Goal: Find specific page/section: Find specific page/section

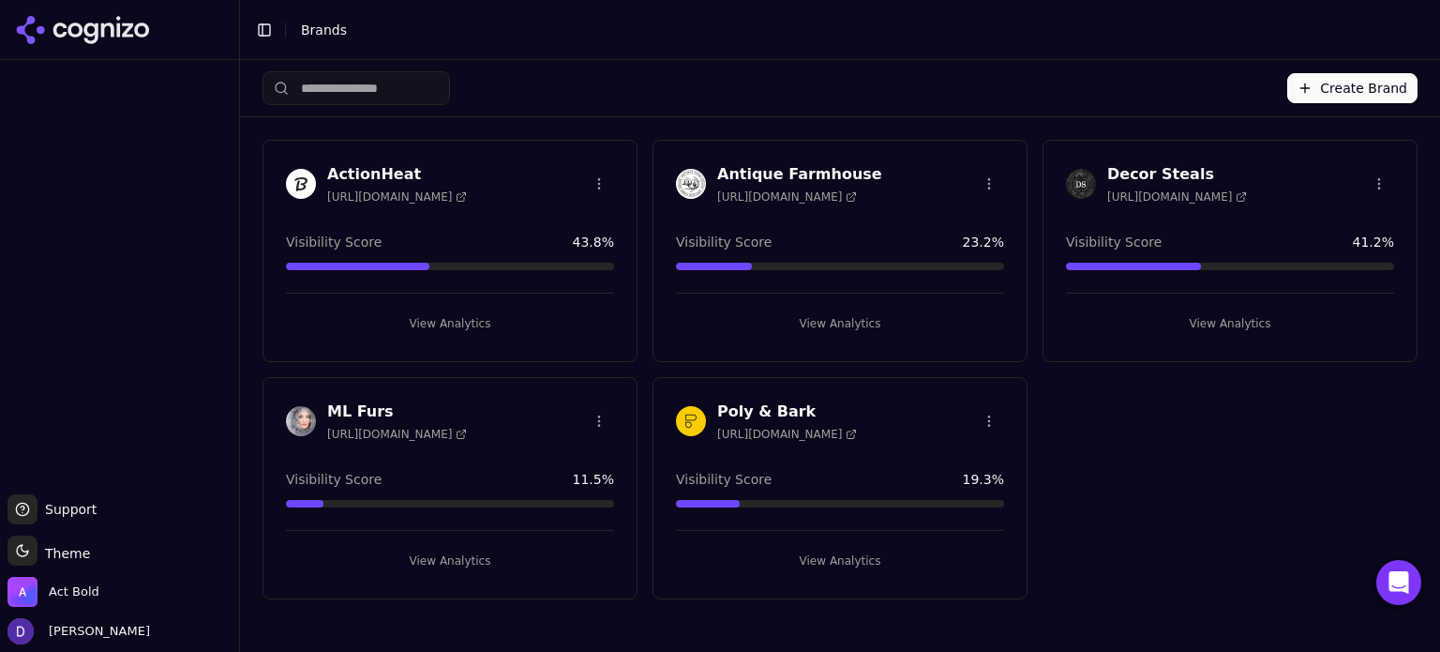
click at [1119, 168] on h3 "Decor Steals" at bounding box center [1177, 174] width 140 height 23
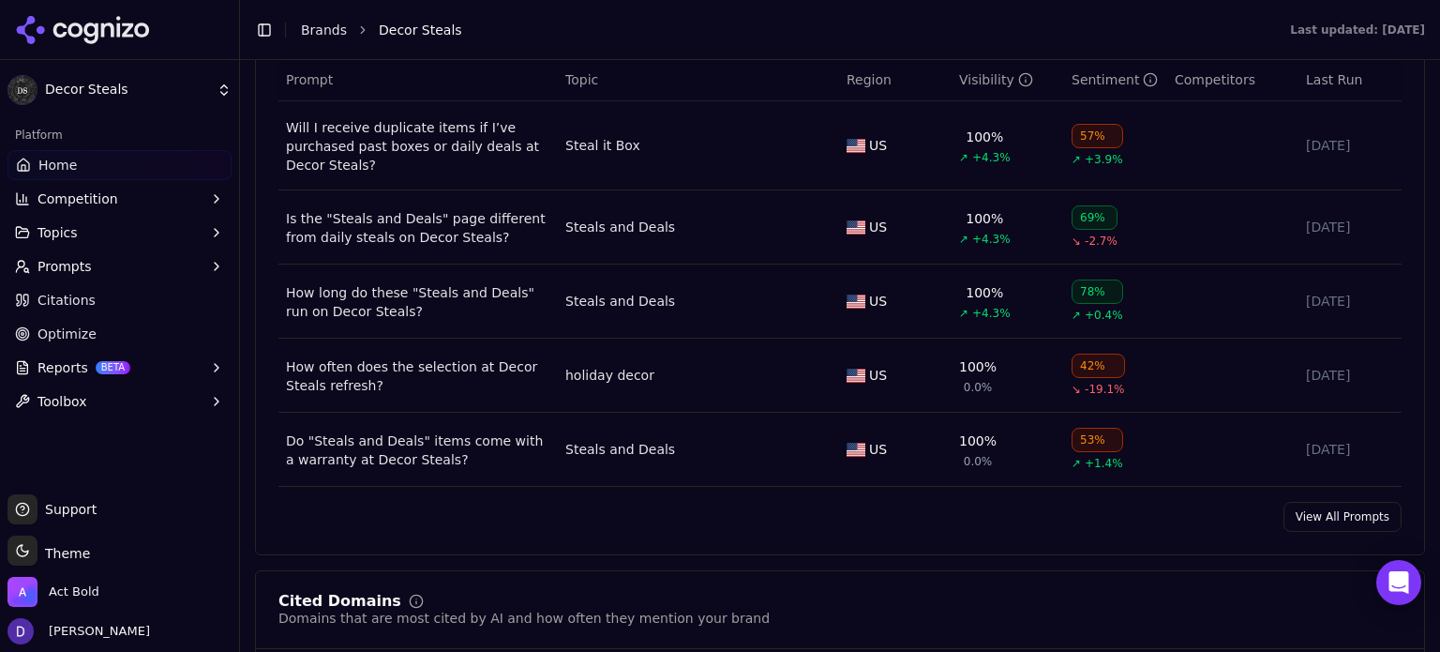
scroll to position [1500, 0]
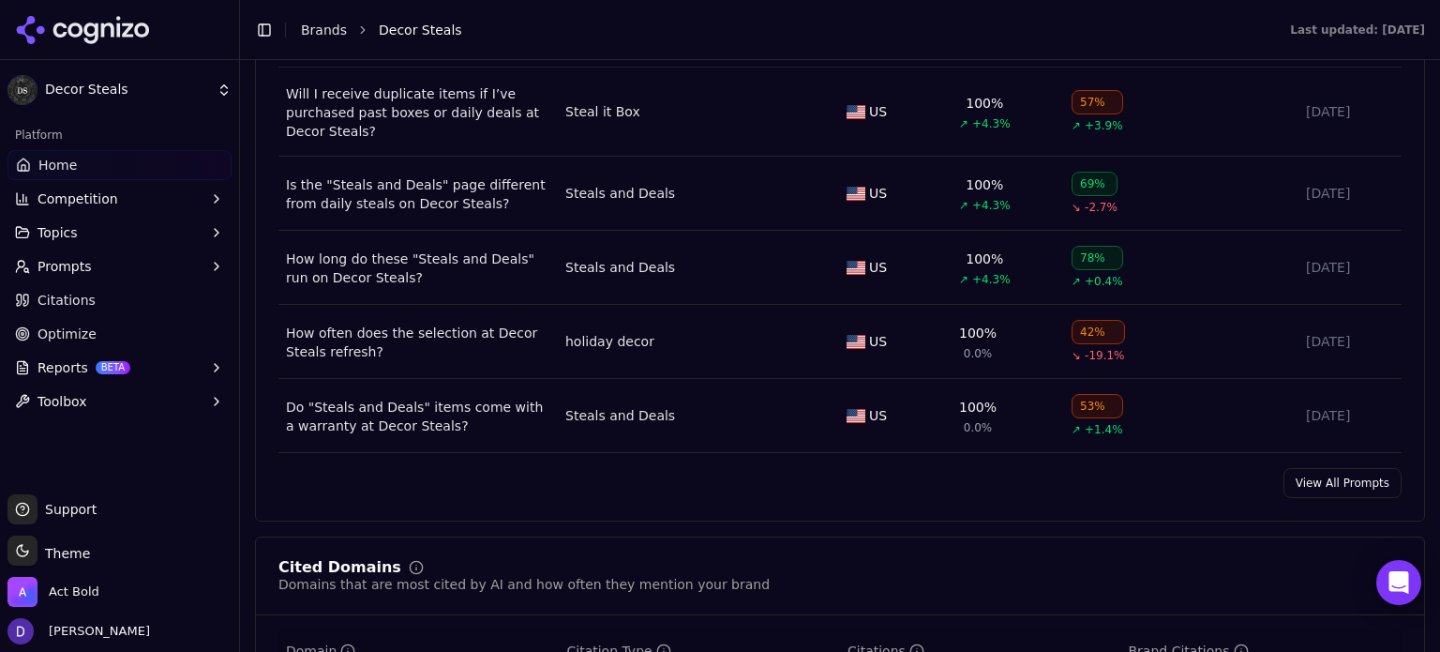
click at [1343, 485] on link "View All Prompts" at bounding box center [1343, 483] width 118 height 30
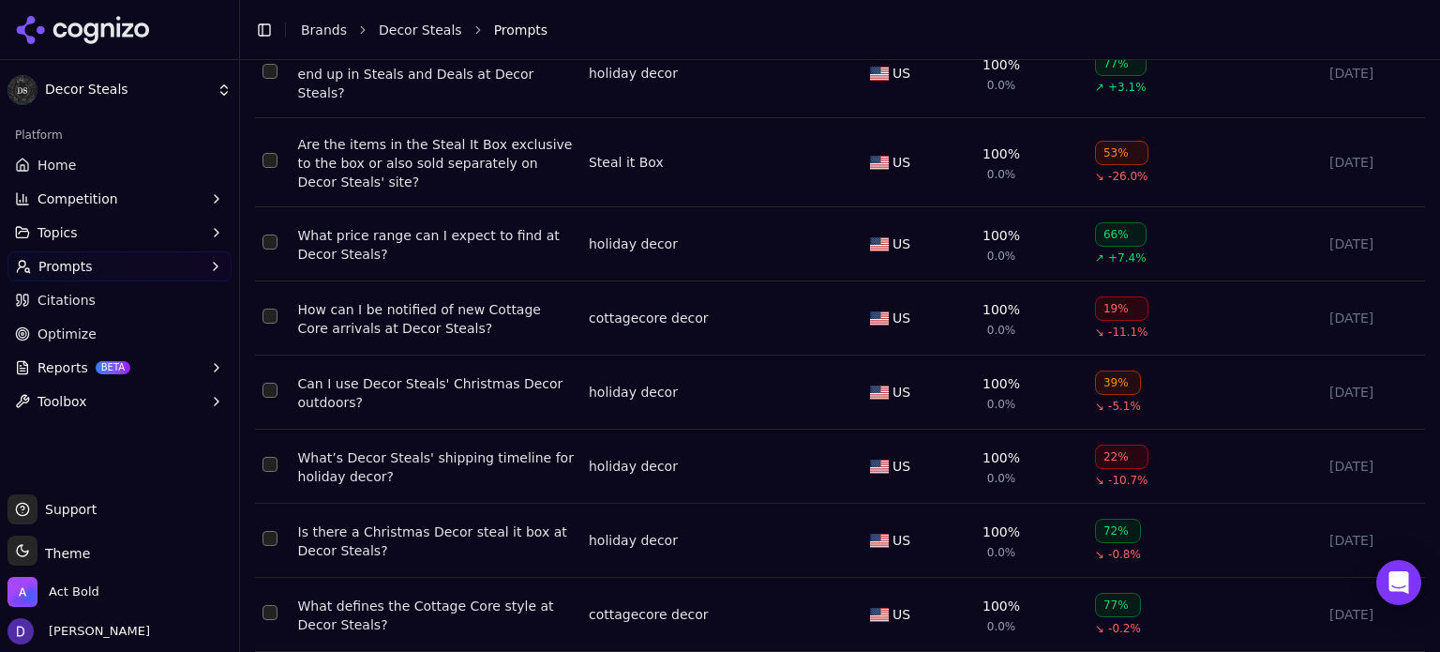
scroll to position [1375, 0]
